Goal: Task Accomplishment & Management: Manage account settings

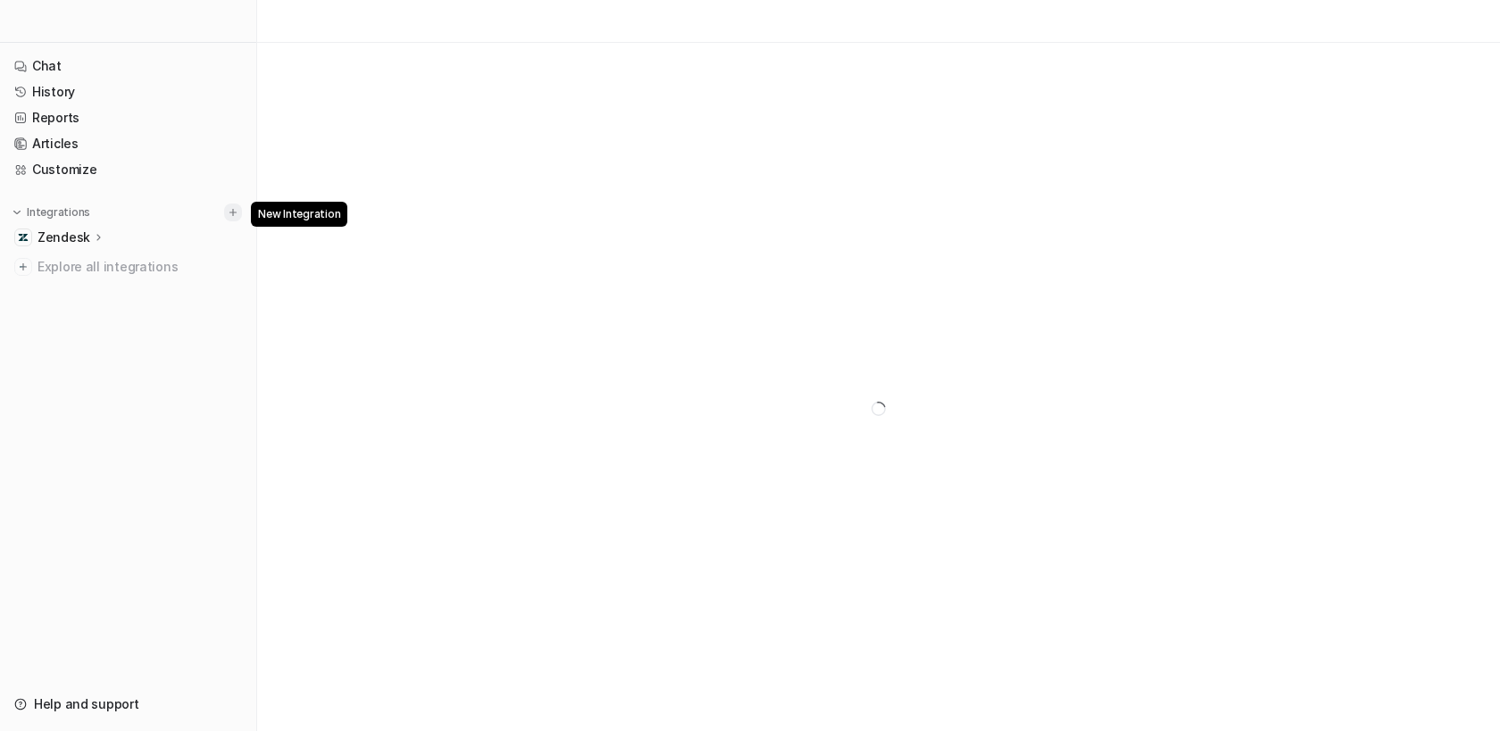
click at [225, 212] on button at bounding box center [233, 213] width 18 height 18
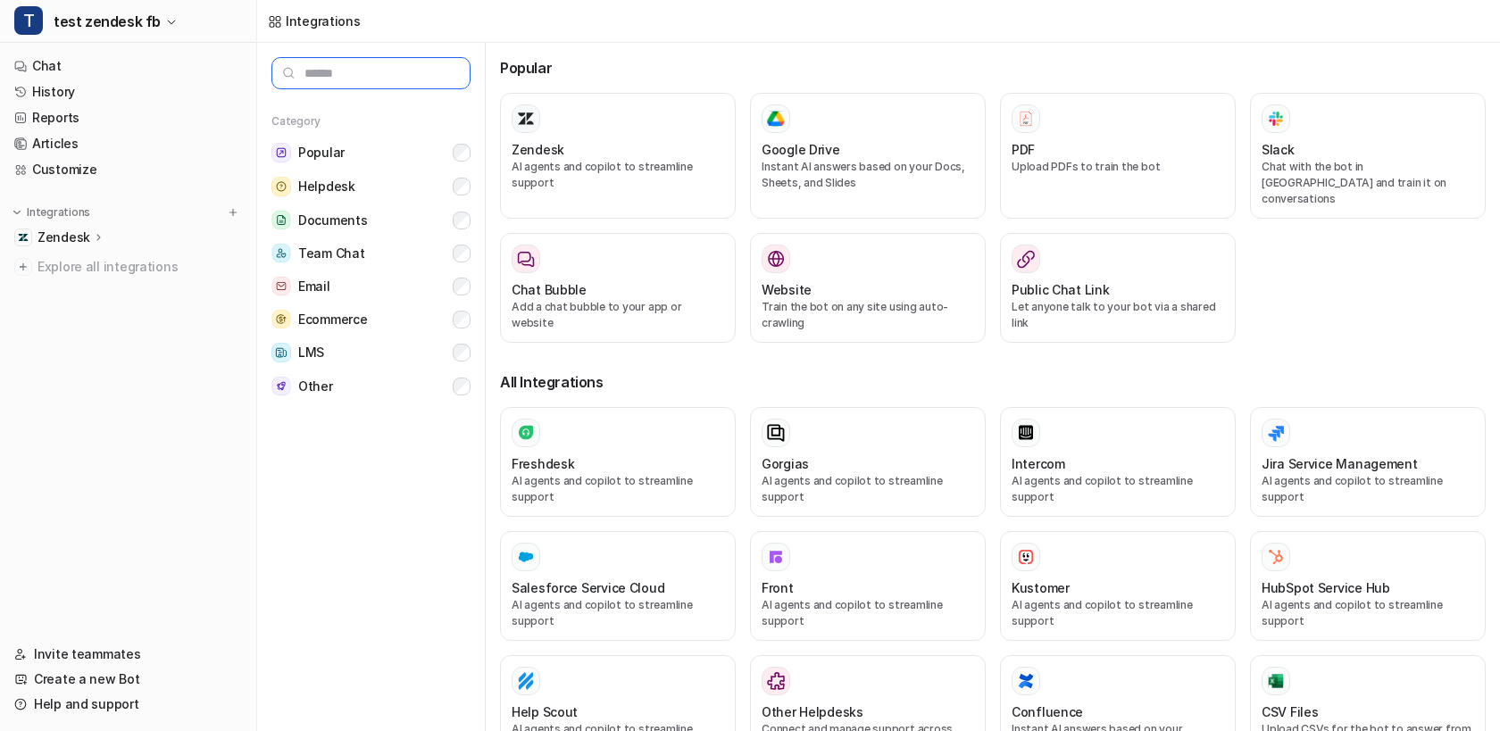
click at [377, 77] on input "text" at bounding box center [370, 73] width 199 height 32
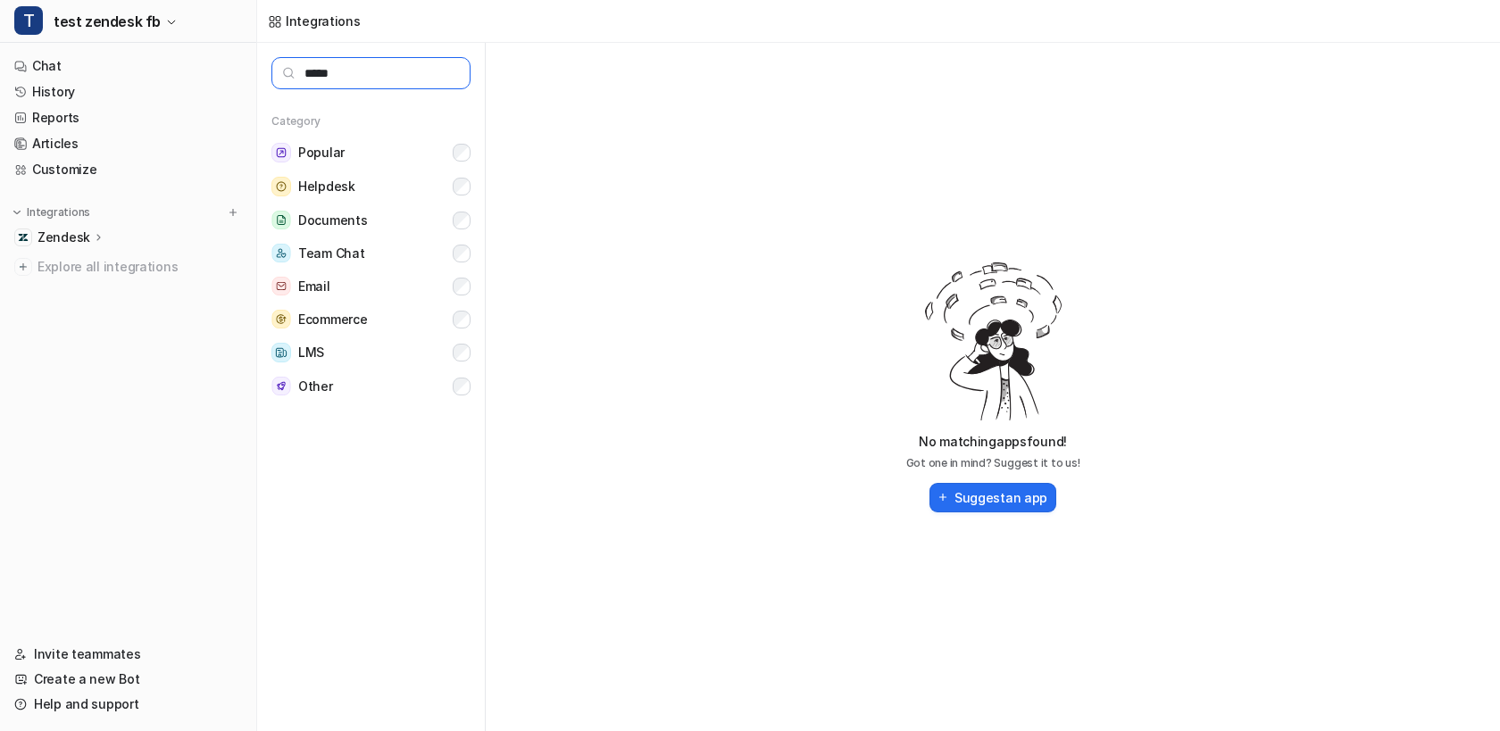
type input "******"
